Goal: Task Accomplishment & Management: Manage account settings

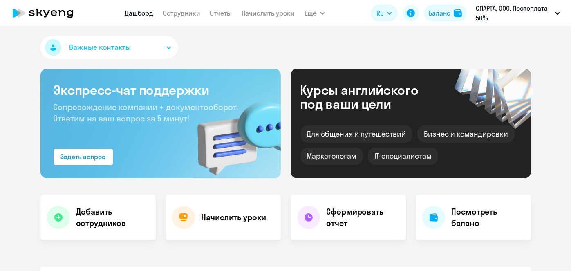
click at [192, 16] on link "Сотрудники" at bounding box center [181, 13] width 37 height 8
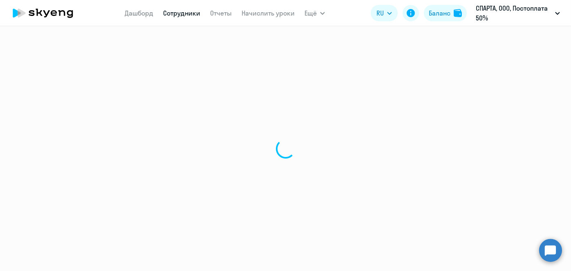
select select "30"
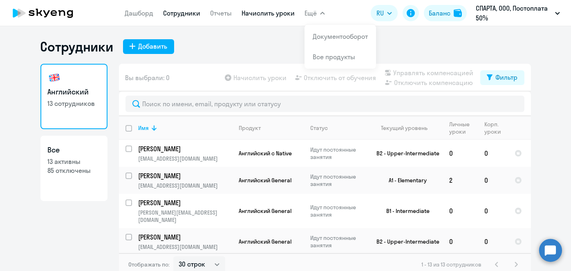
click at [278, 16] on link "Начислить уроки" at bounding box center [268, 13] width 53 height 8
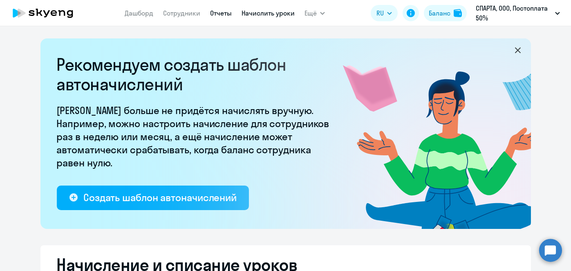
select select "10"
click at [178, 17] on app-menu-item-link "Сотрудники" at bounding box center [181, 13] width 37 height 10
click at [177, 15] on link "Сотрудники" at bounding box center [181, 13] width 37 height 8
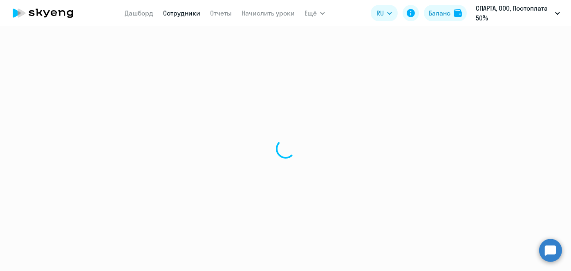
select select "30"
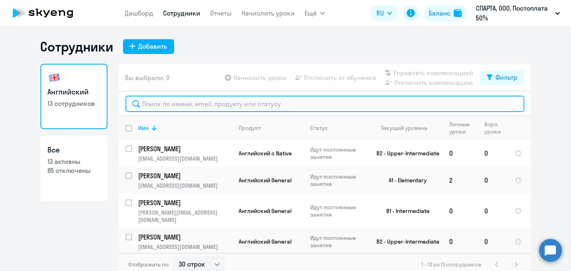
click at [216, 106] on input "text" at bounding box center [324, 104] width 399 height 16
paste input "[PERSON_NAME]"
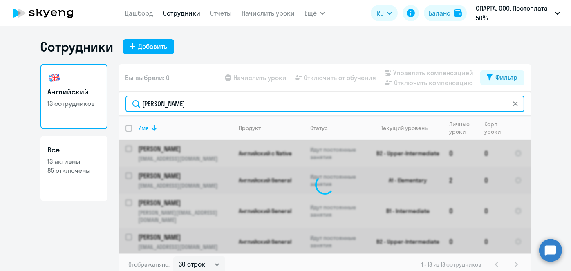
type input "[PERSON_NAME]"
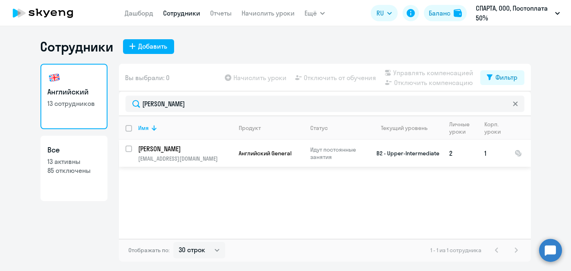
click at [129, 150] on input "select row 5396934" at bounding box center [133, 154] width 16 height 16
checkbox input "true"
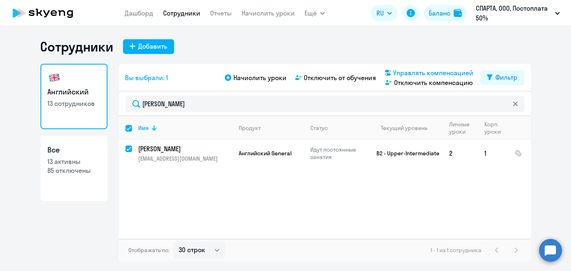
click at [446, 73] on span "Управлять компенсацией" at bounding box center [434, 73] width 80 height 10
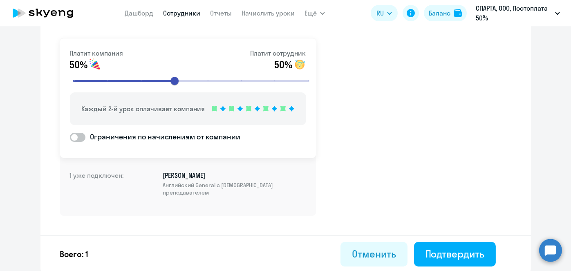
scroll to position [28, 0]
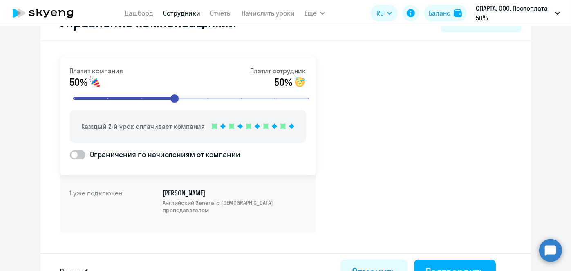
click at [77, 154] on span at bounding box center [78, 154] width 16 height 9
click at [70, 155] on input "Ограничения по начислениям от компании" at bounding box center [69, 155] width 0 height 0
checkbox input "true"
select select "MONTHLY"
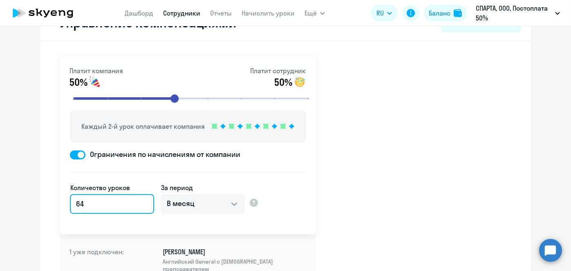
click at [76, 200] on input "64" at bounding box center [112, 204] width 84 height 20
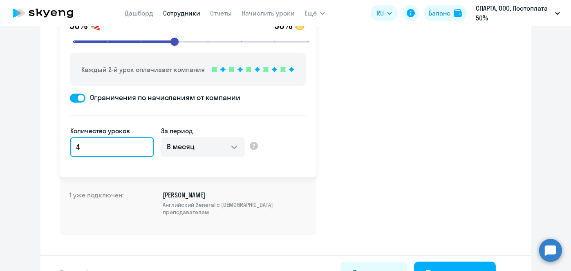
scroll to position [101, 0]
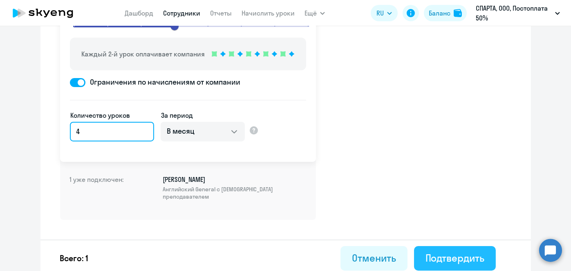
type input "4"
click at [432, 251] on div "Подтвердить" at bounding box center [455, 257] width 59 height 13
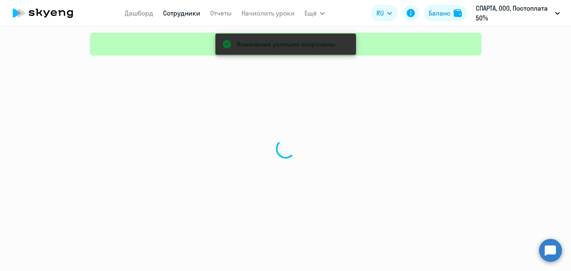
select select "30"
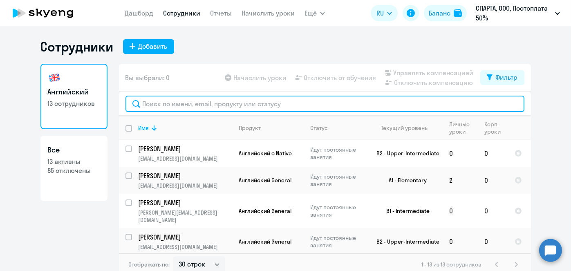
click at [196, 103] on input "text" at bounding box center [324, 104] width 399 height 16
paste input "Виктелла"
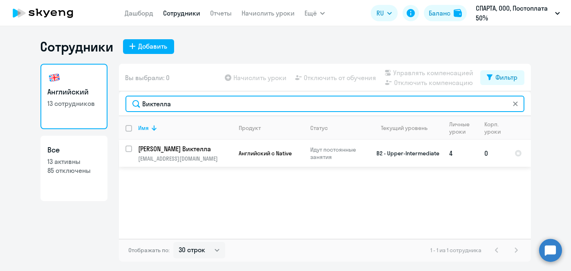
type input "Виктелла"
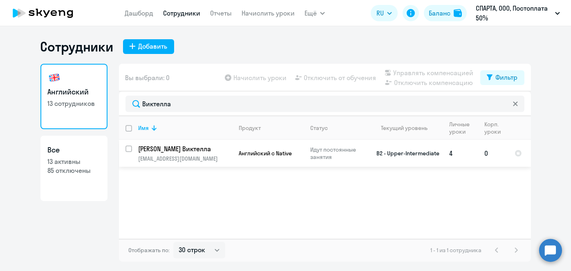
click at [127, 150] on input "select row 15440955" at bounding box center [133, 154] width 16 height 16
checkbox input "true"
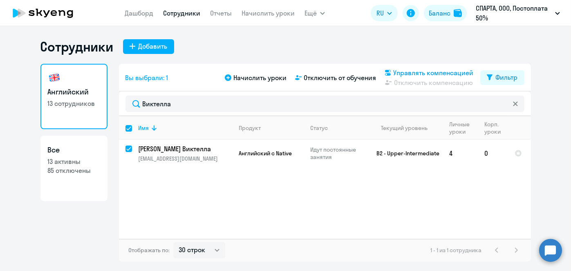
click at [427, 73] on span "Управлять компенсацией" at bounding box center [434, 73] width 80 height 10
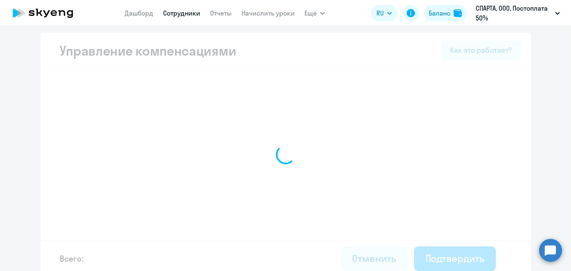
select select "MONTHLY"
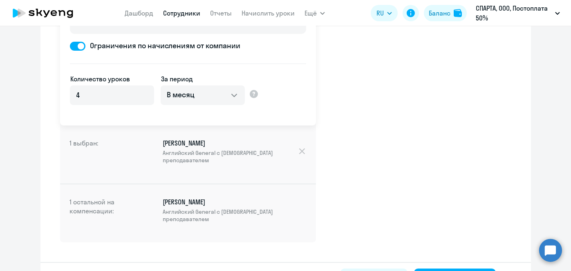
scroll to position [164, 0]
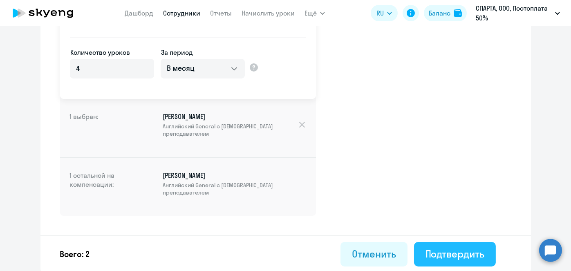
click at [469, 251] on div "Подтвердить" at bounding box center [455, 253] width 59 height 13
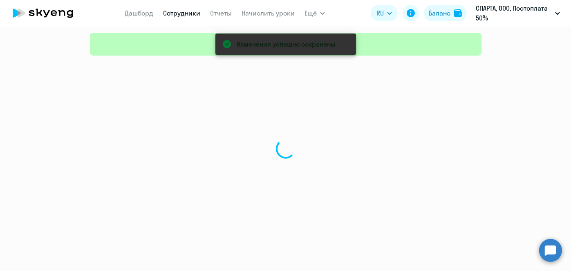
select select "30"
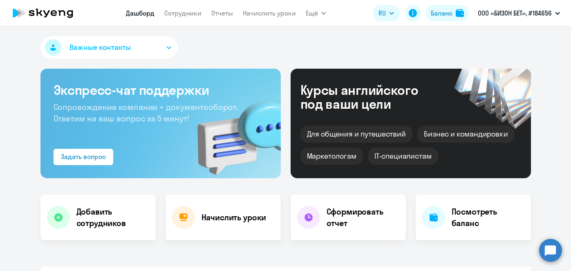
select select "30"
click at [197, 15] on link "Сотрудники" at bounding box center [182, 13] width 37 height 8
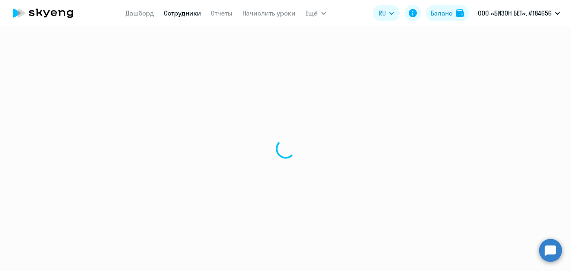
select select "30"
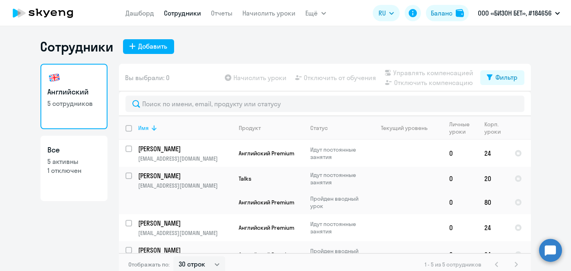
click at [132, 134] on th "Имя" at bounding box center [182, 128] width 101 height 24
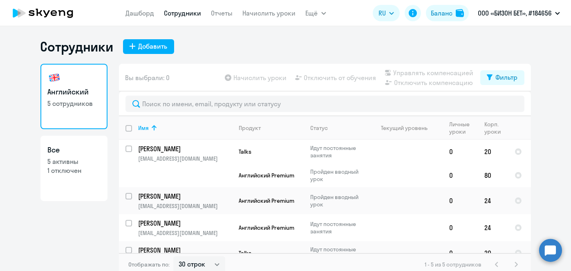
click at [126, 129] on input "deselect all" at bounding box center [133, 133] width 16 height 16
checkbox input "true"
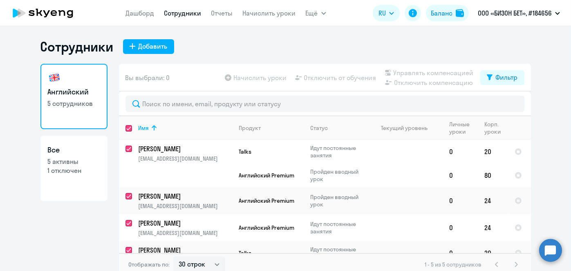
checkbox input "true"
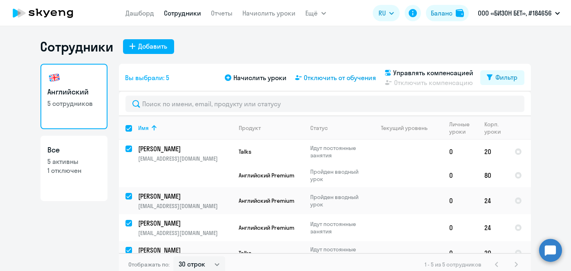
click at [332, 78] on span "Отключить от обучения" at bounding box center [340, 78] width 72 height 10
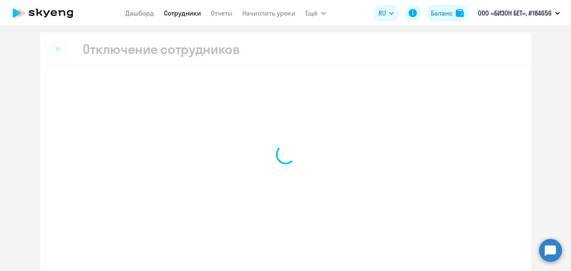
select select "all"
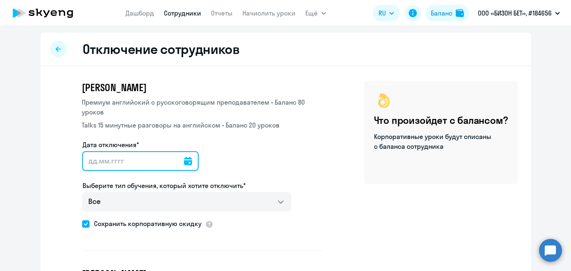
click at [160, 159] on input "Дата отключения*" at bounding box center [140, 161] width 116 height 20
click at [175, 161] on input "Дата отключения*" at bounding box center [140, 161] width 116 height 20
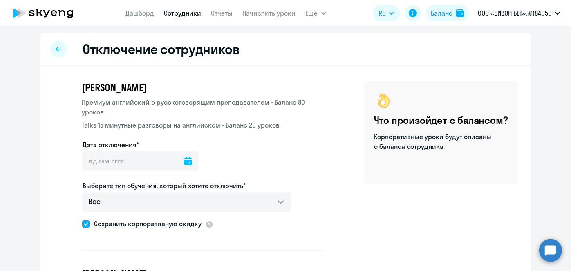
click at [184, 162] on icon at bounding box center [188, 161] width 8 height 8
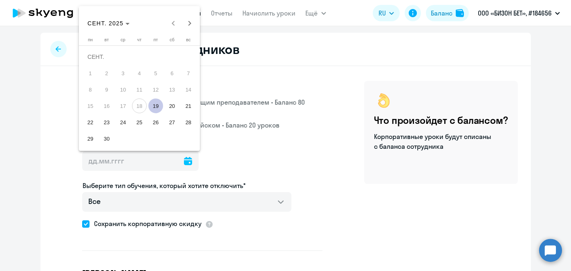
click at [161, 110] on span "19" at bounding box center [155, 106] width 15 height 15
type input "19.09.2025"
type input "19.9.2025"
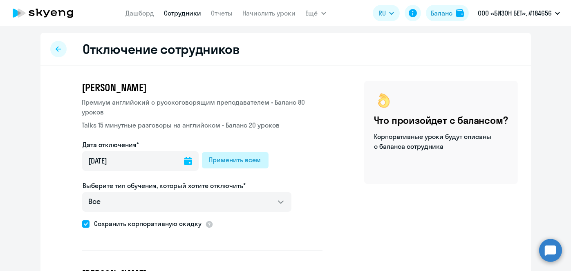
click at [238, 163] on div "Применить всем" at bounding box center [235, 160] width 52 height 10
type input "19.09.2025"
type input "19.9.2025"
type input "19.09.2025"
type input "19.9.2025"
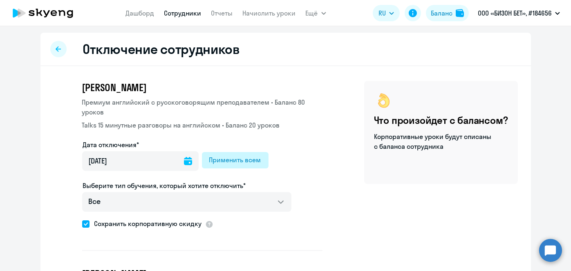
type input "19.09.2025"
type input "19.9.2025"
type input "19.09.2025"
type input "19.9.2025"
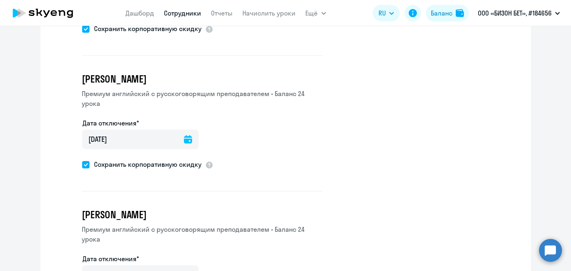
scroll to position [576, 0]
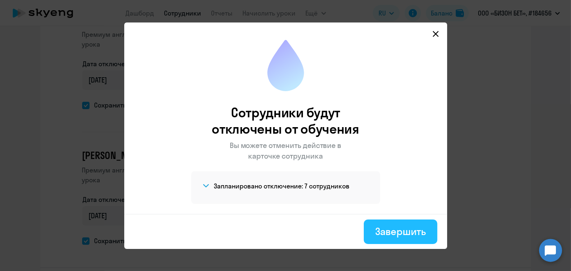
click at [418, 231] on div "Завершить" at bounding box center [400, 231] width 50 height 13
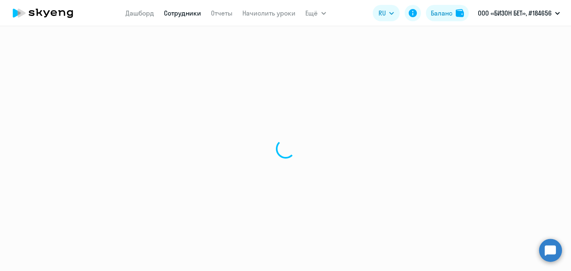
select select "30"
